Goal: Information Seeking & Learning: Learn about a topic

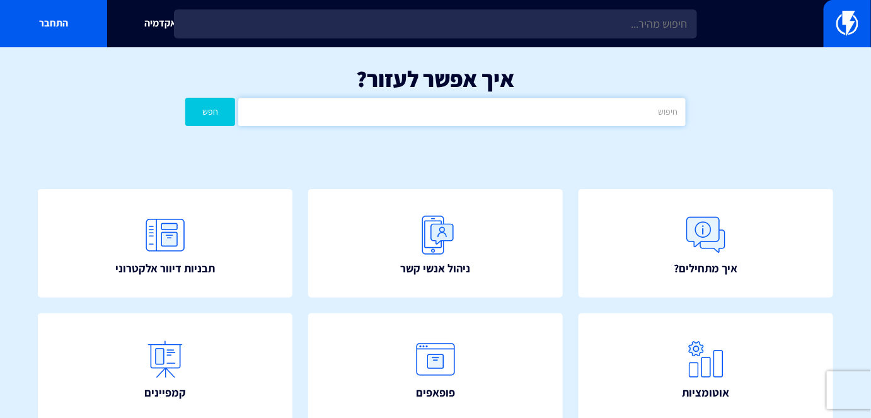
click at [586, 112] on input "text" at bounding box center [461, 112] width 447 height 28
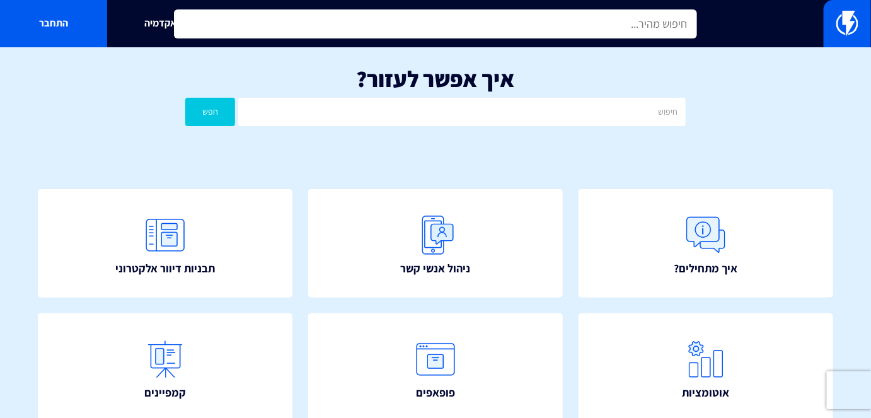
click at [420, 32] on input "text" at bounding box center [435, 23] width 523 height 29
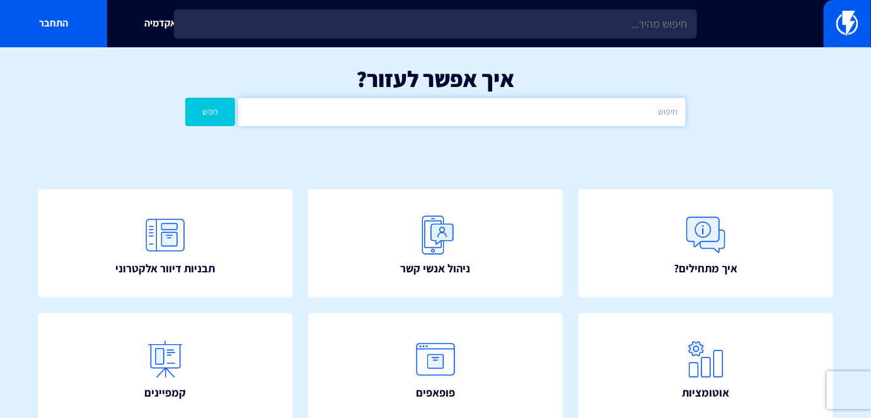
click at [451, 101] on input "text" at bounding box center [461, 112] width 447 height 28
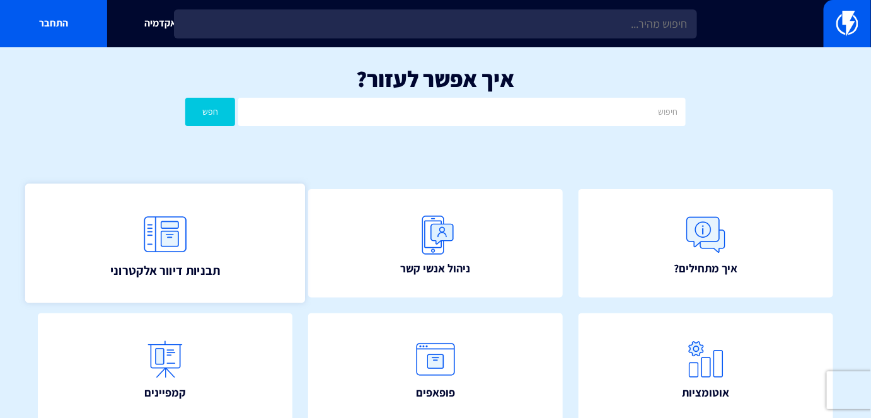
click at [137, 246] on link "תבניות דיוור אלקטרוני" at bounding box center [165, 242] width 280 height 119
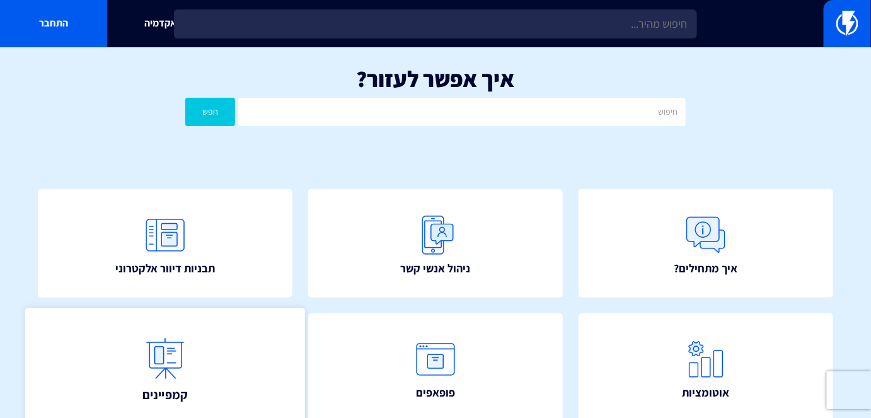
click at [253, 350] on link "קמפיינים" at bounding box center [165, 367] width 280 height 119
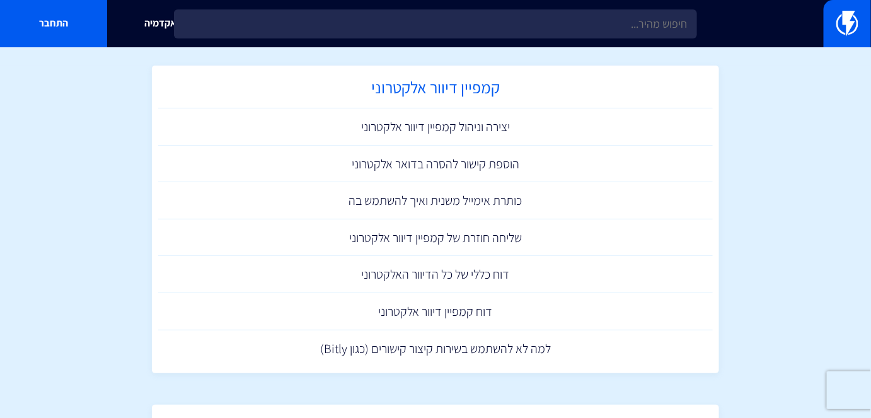
scroll to position [57, 0]
